Goal: Information Seeking & Learning: Learn about a topic

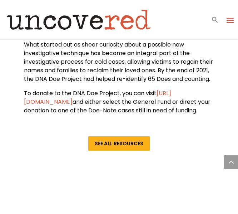
scroll to position [730, 0]
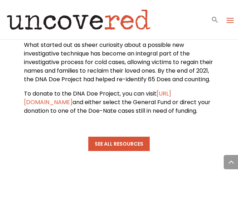
click at [119, 136] on link "See All Resources" at bounding box center [118, 143] width 61 height 14
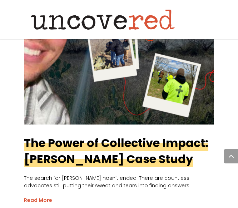
scroll to position [568, 0]
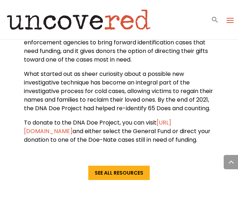
scroll to position [699, 0]
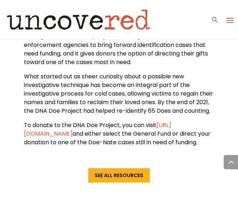
click at [156, 78] on span "What started out as sheer curiosity about a possible new investigative techniqu…" at bounding box center [118, 93] width 189 height 43
click at [148, 84] on span "What started out as sheer curiosity about a possible new investigative techniqu…" at bounding box center [118, 93] width 189 height 43
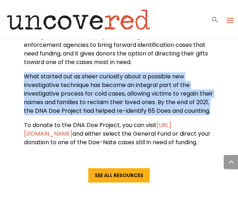
click at [148, 84] on span "What started out as sheer curiosity about a possible new investigative techniqu…" at bounding box center [118, 93] width 189 height 43
